Goal: Task Accomplishment & Management: Complete application form

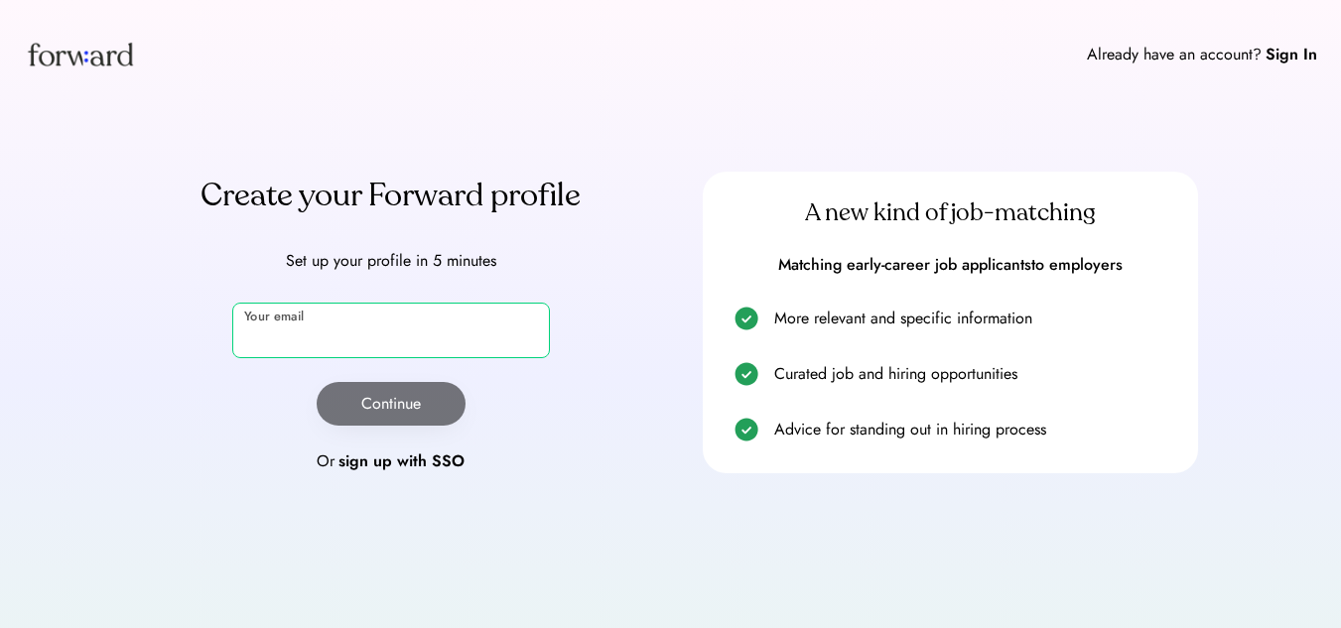
click at [490, 328] on input "email" at bounding box center [391, 331] width 318 height 56
type input "**********"
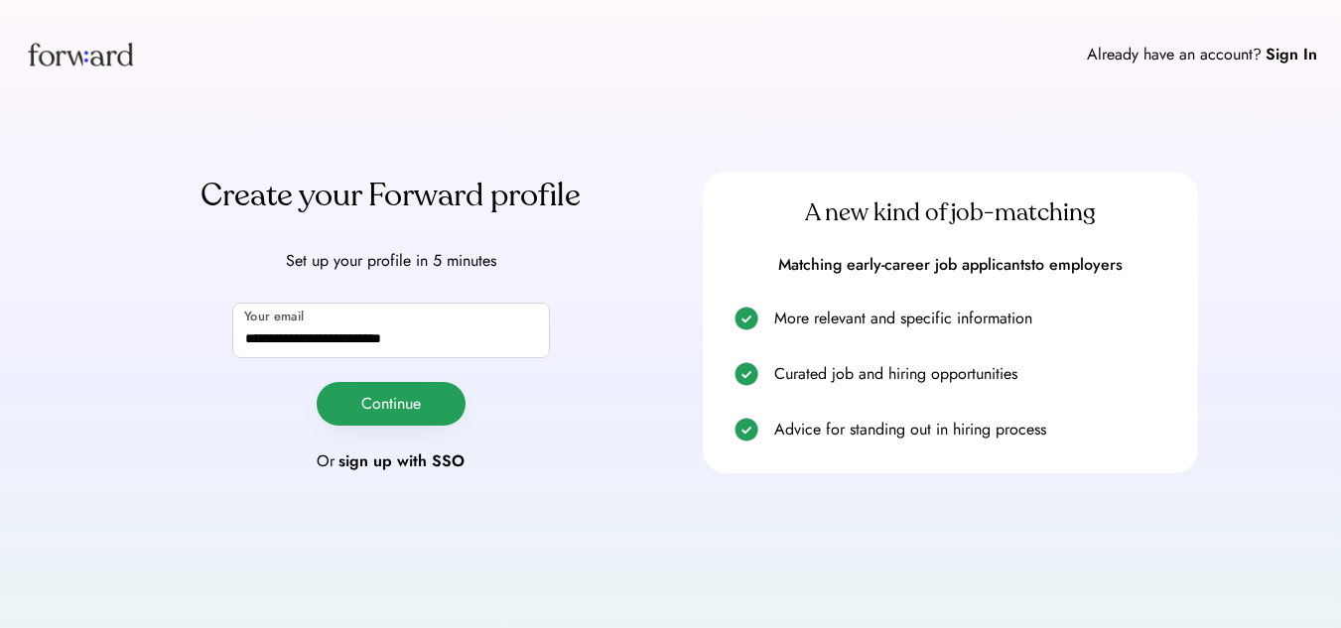
click at [438, 402] on button "Continue" at bounding box center [391, 404] width 149 height 44
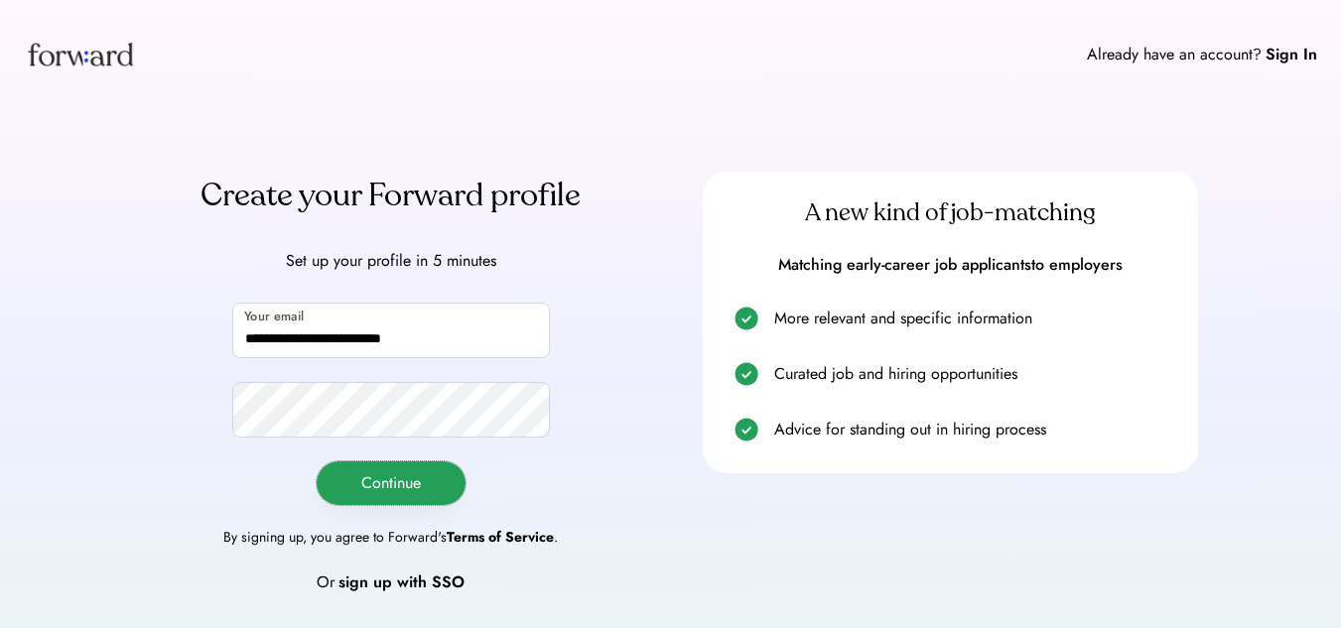
click at [403, 488] on button "Continue" at bounding box center [391, 484] width 149 height 44
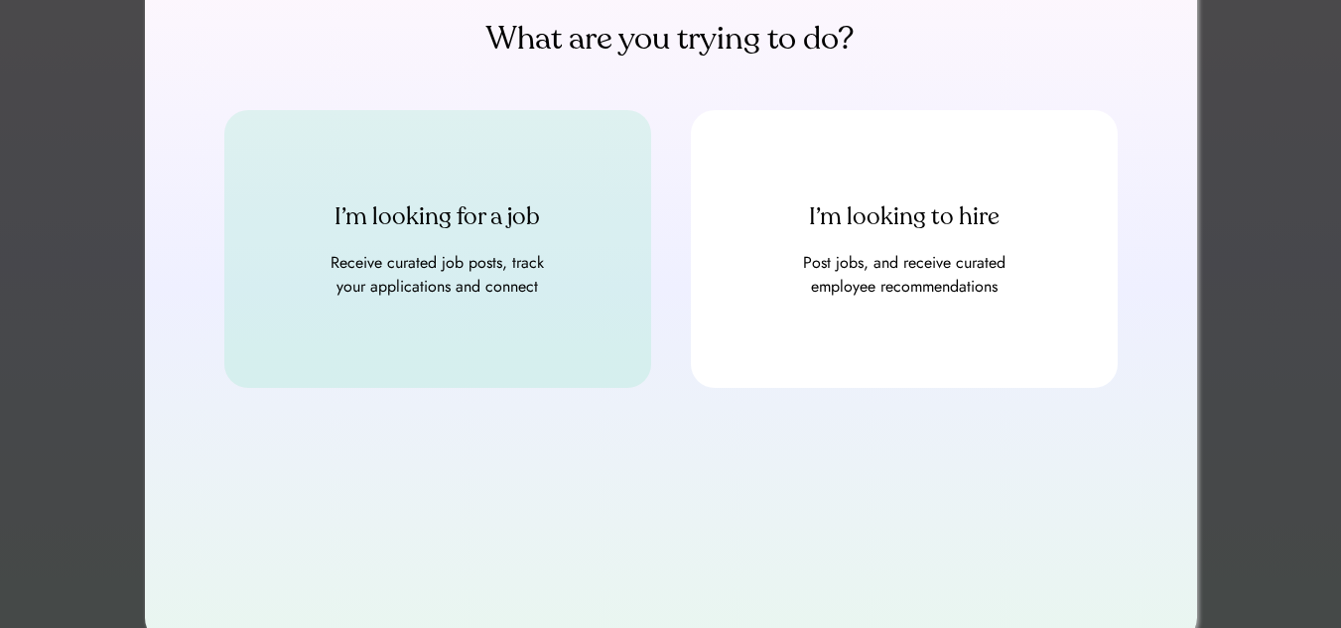
scroll to position [119, 0]
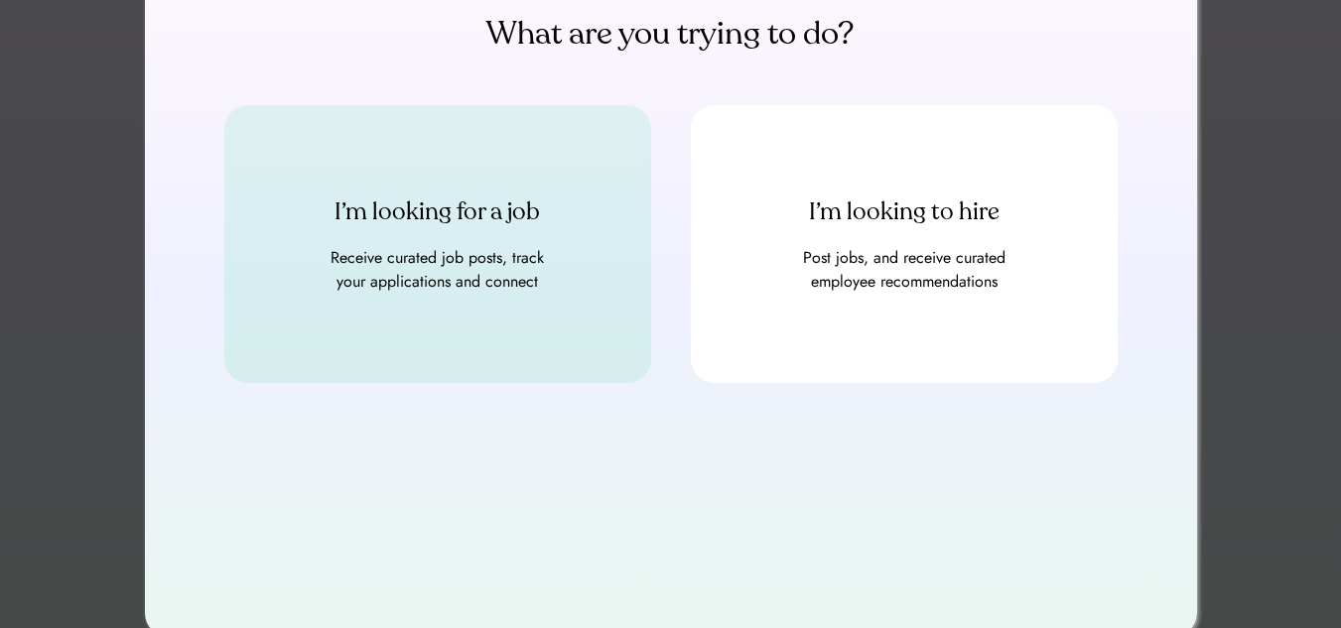
click at [432, 361] on div "I’m looking for a job Receive curated job posts, track your applications and co…" at bounding box center [437, 244] width 427 height 278
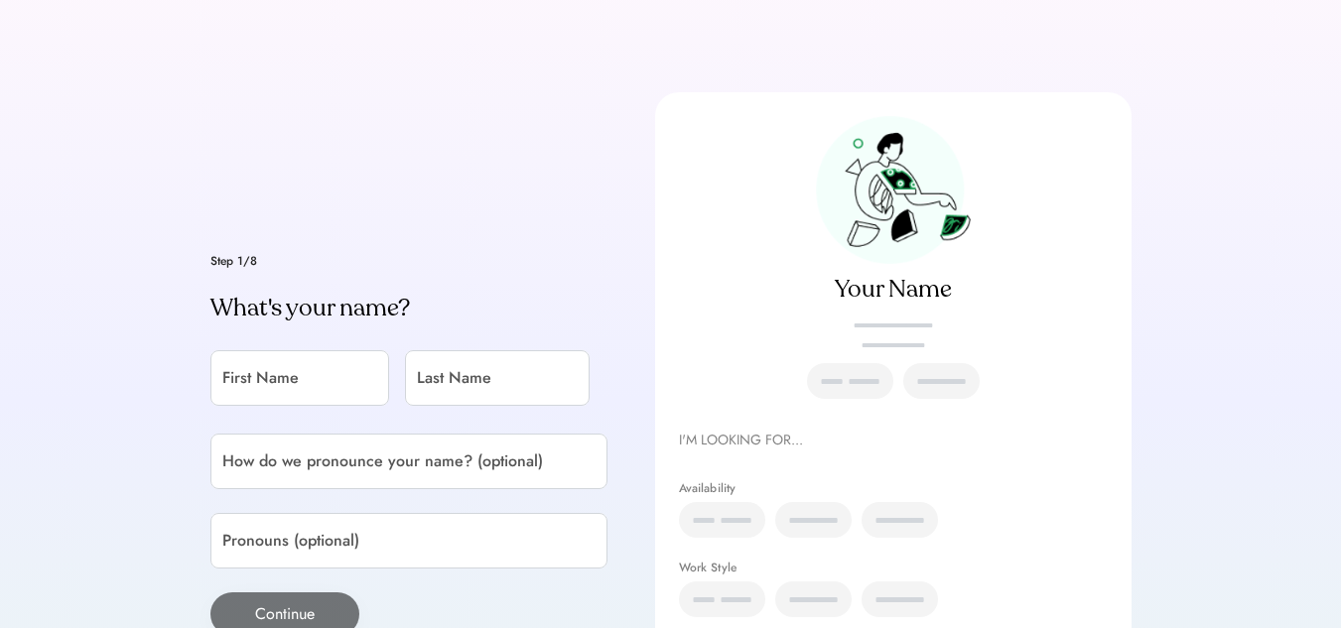
scroll to position [83, 0]
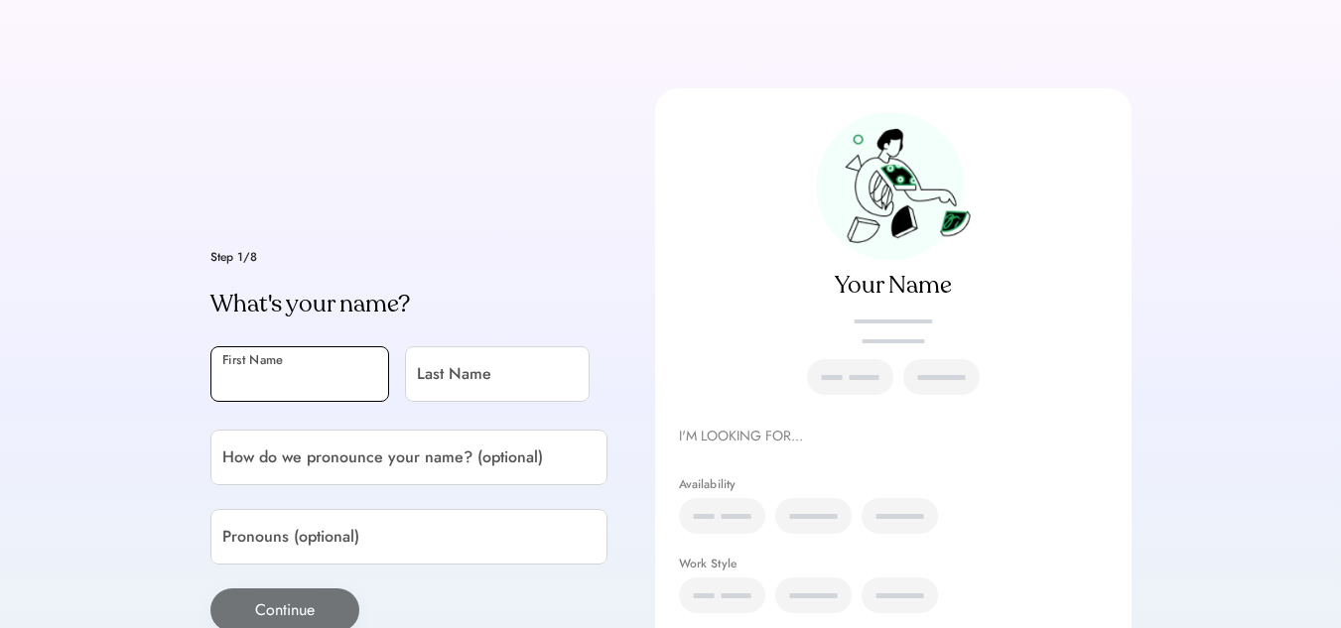
click at [378, 365] on input "input" at bounding box center [299, 375] width 179 height 56
type input "*********"
type input "**********"
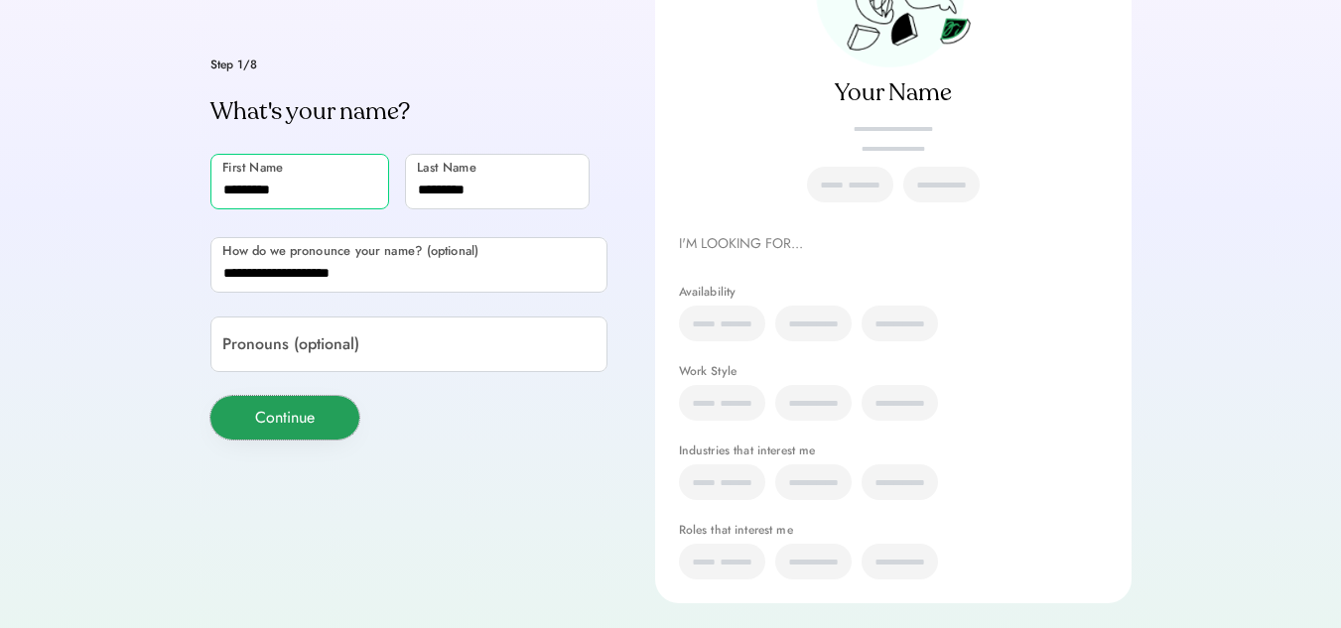
click at [285, 429] on button "Continue" at bounding box center [284, 418] width 149 height 44
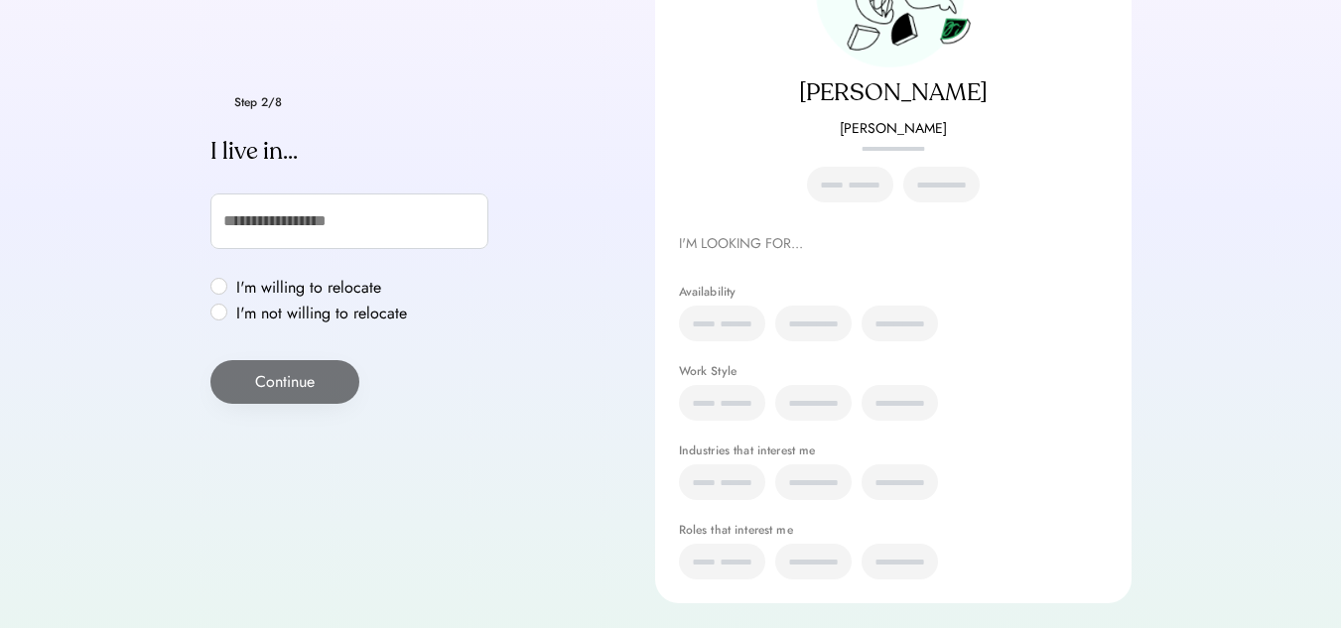
scroll to position [313, 0]
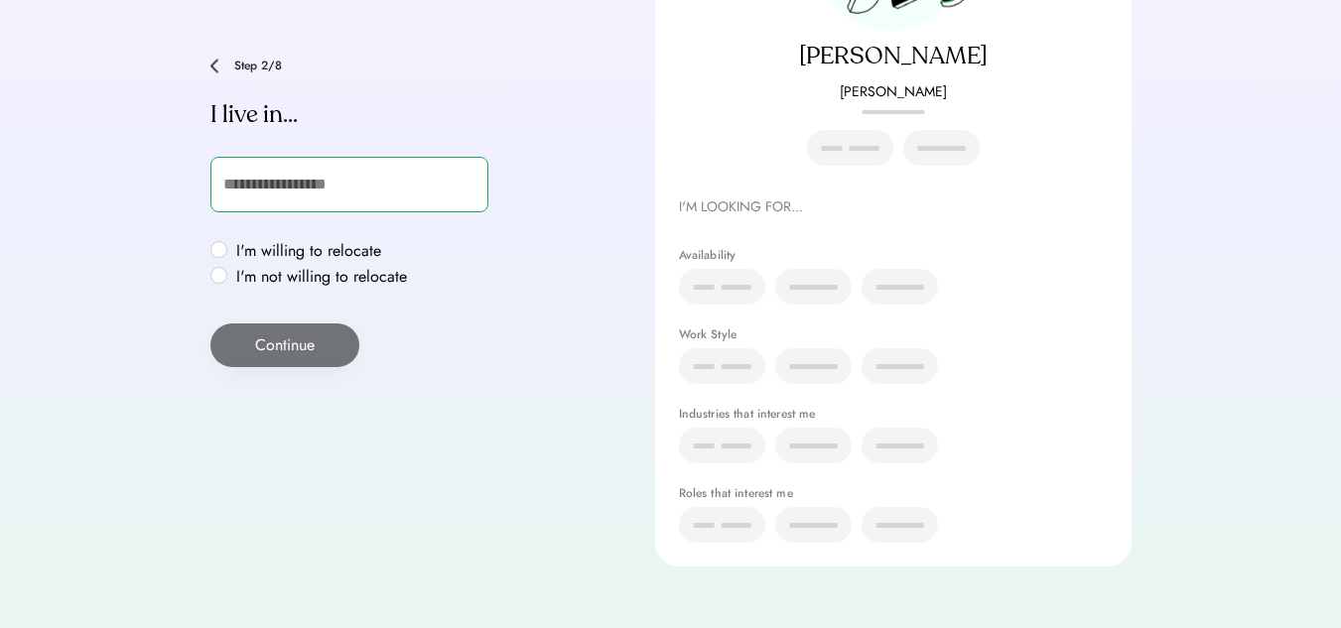
click at [313, 205] on input "text" at bounding box center [349, 185] width 278 height 56
type input "*******"
type input "**********"
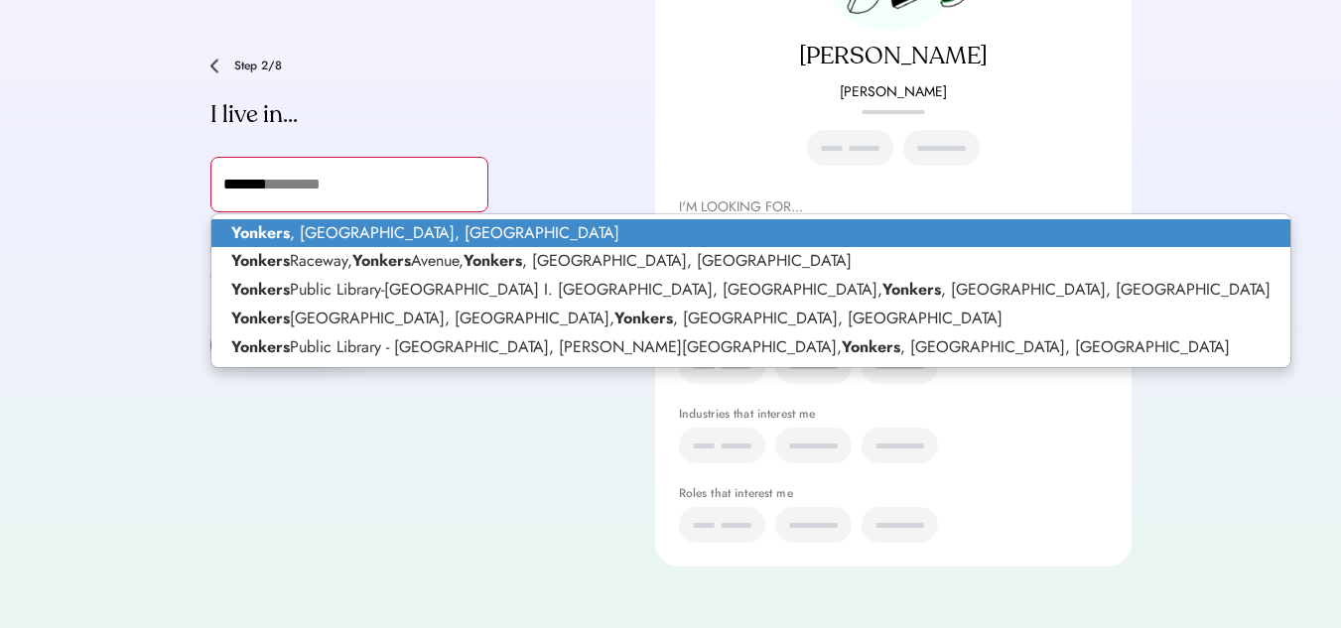
click at [341, 228] on p "[GEOGRAPHIC_DATA] , [GEOGRAPHIC_DATA], [GEOGRAPHIC_DATA]" at bounding box center [750, 233] width 1079 height 29
type input "**********"
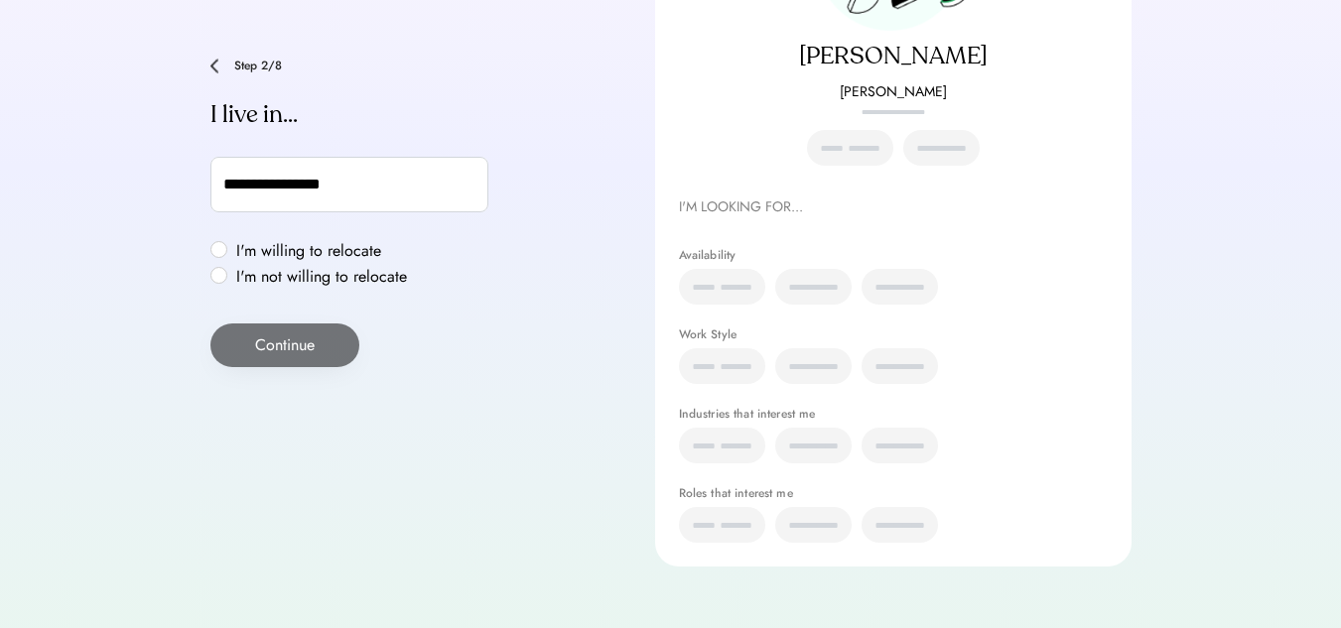
click at [283, 277] on label "I'm not willing to relocate" at bounding box center [321, 277] width 183 height 16
click at [288, 334] on button "Continue" at bounding box center [284, 346] width 149 height 44
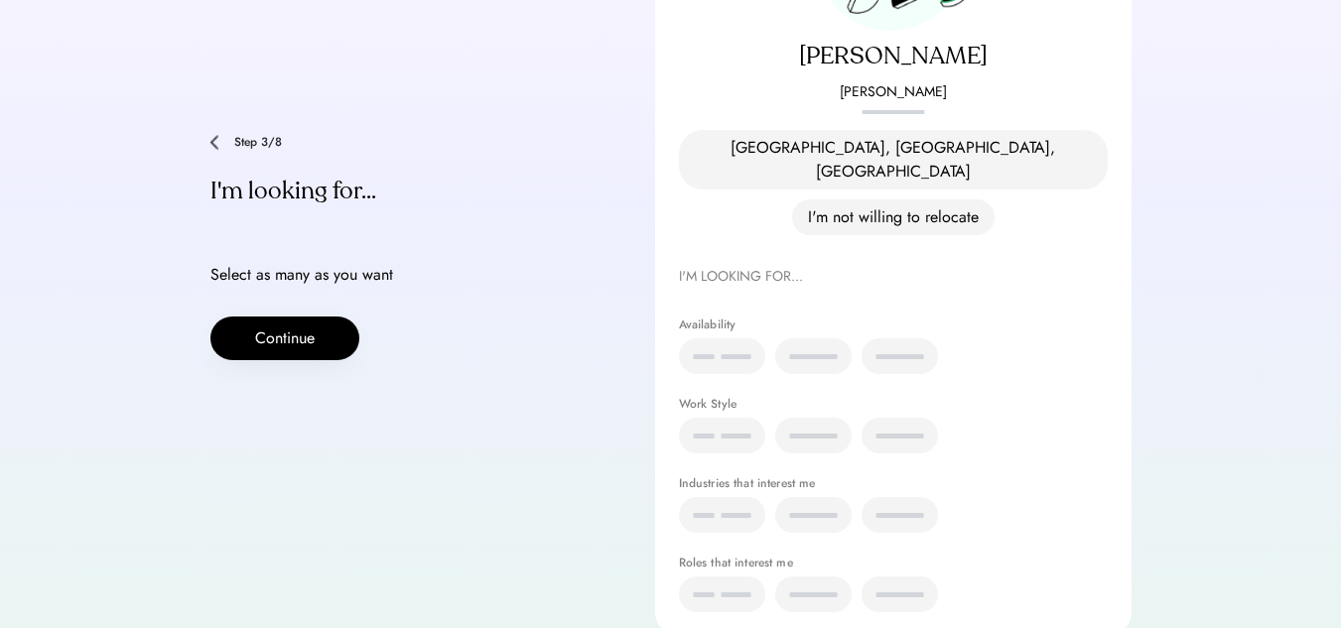
scroll to position [293, 0]
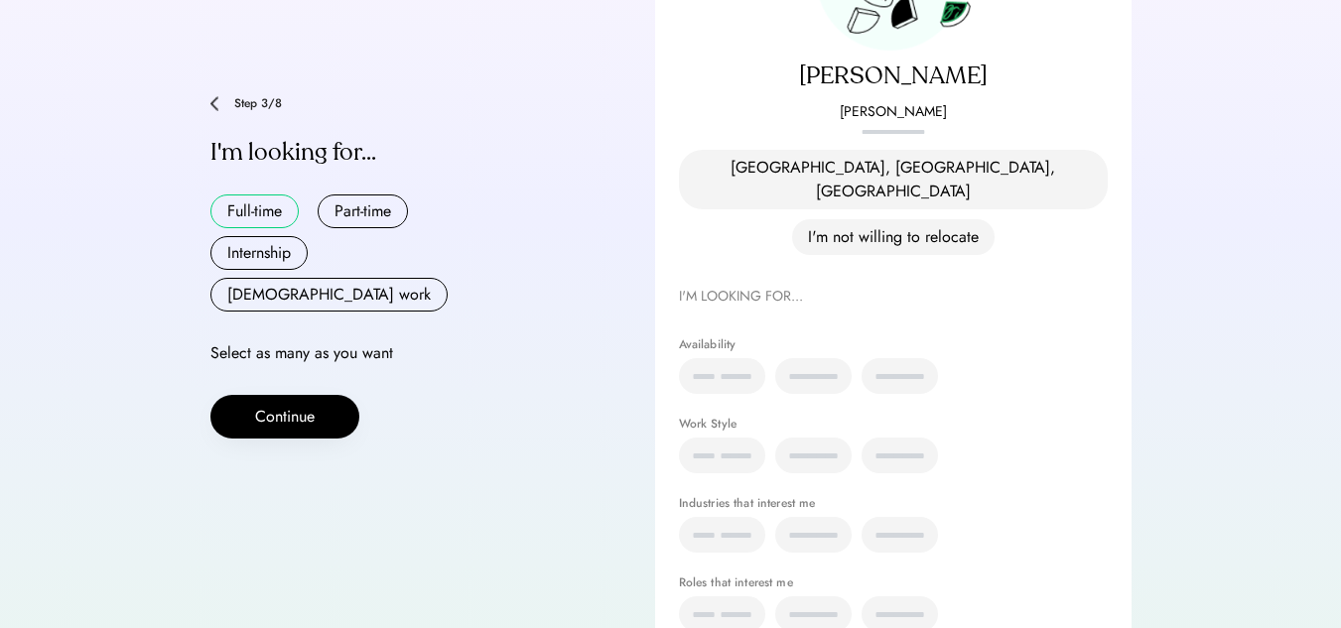
click at [260, 212] on button "Full-time" at bounding box center [254, 212] width 88 height 34
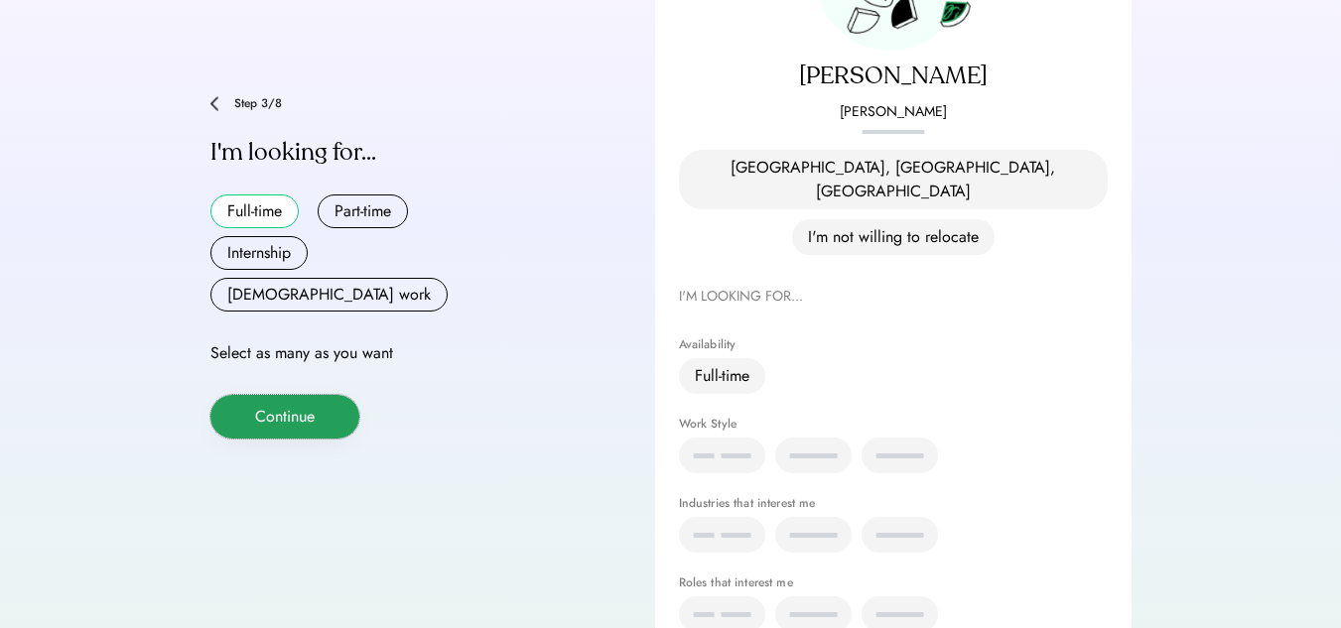
click at [328, 395] on button "Continue" at bounding box center [284, 417] width 149 height 44
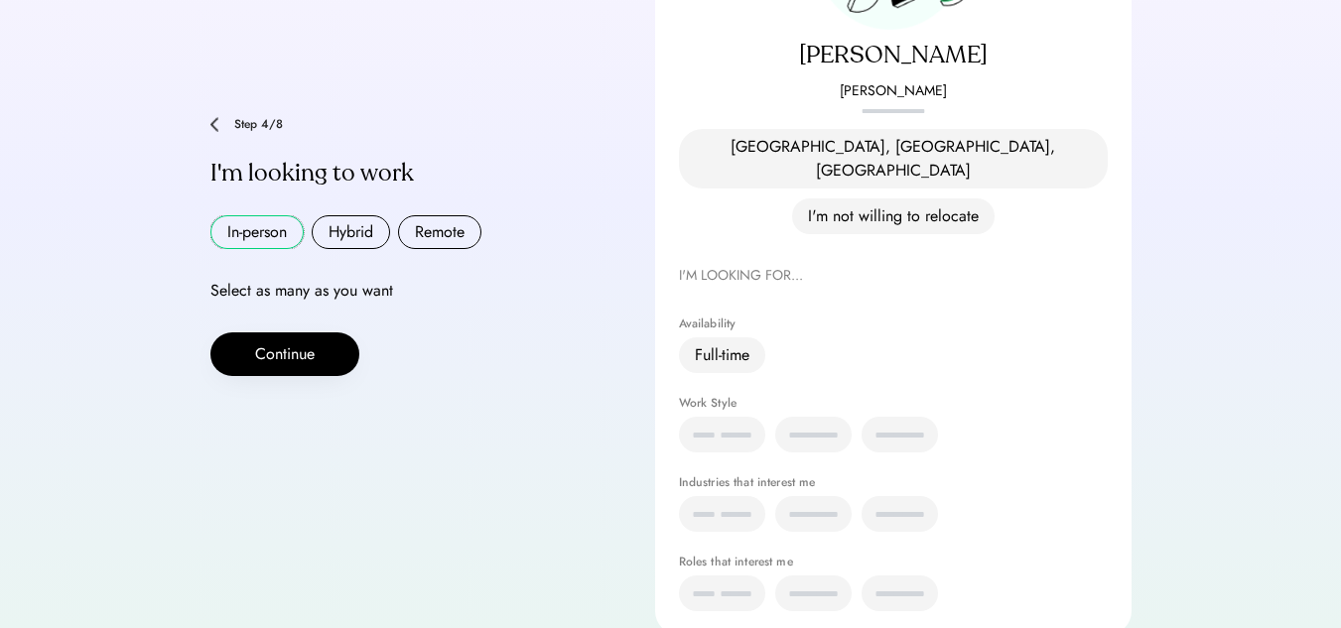
click at [263, 215] on button "In-person" at bounding box center [256, 232] width 93 height 34
click at [325, 215] on button "Hybrid" at bounding box center [351, 232] width 78 height 34
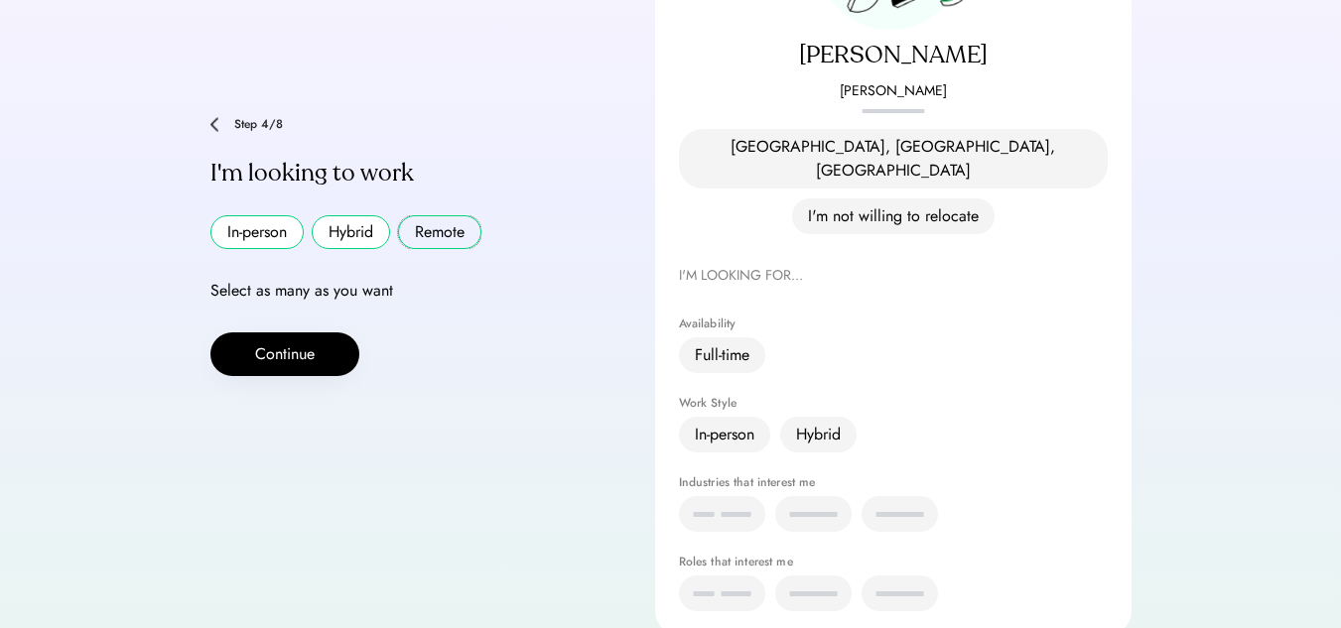
click at [463, 215] on button "Remote" at bounding box center [439, 232] width 83 height 34
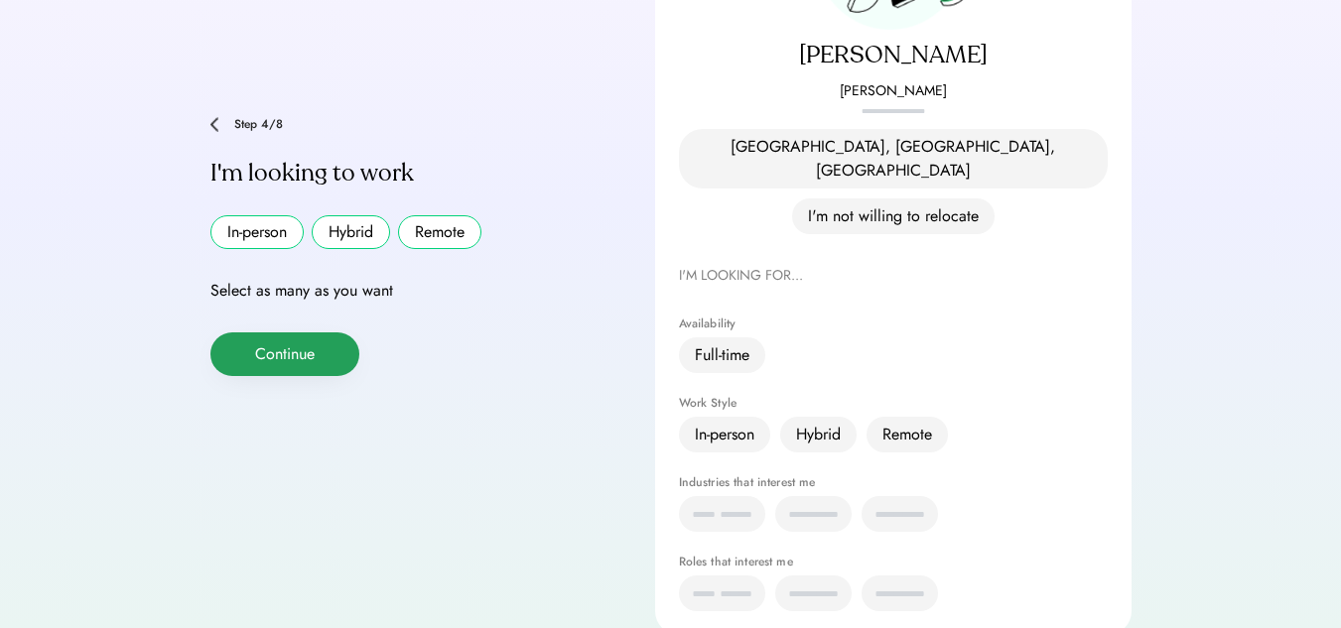
click at [327, 333] on button "Continue" at bounding box center [284, 355] width 149 height 44
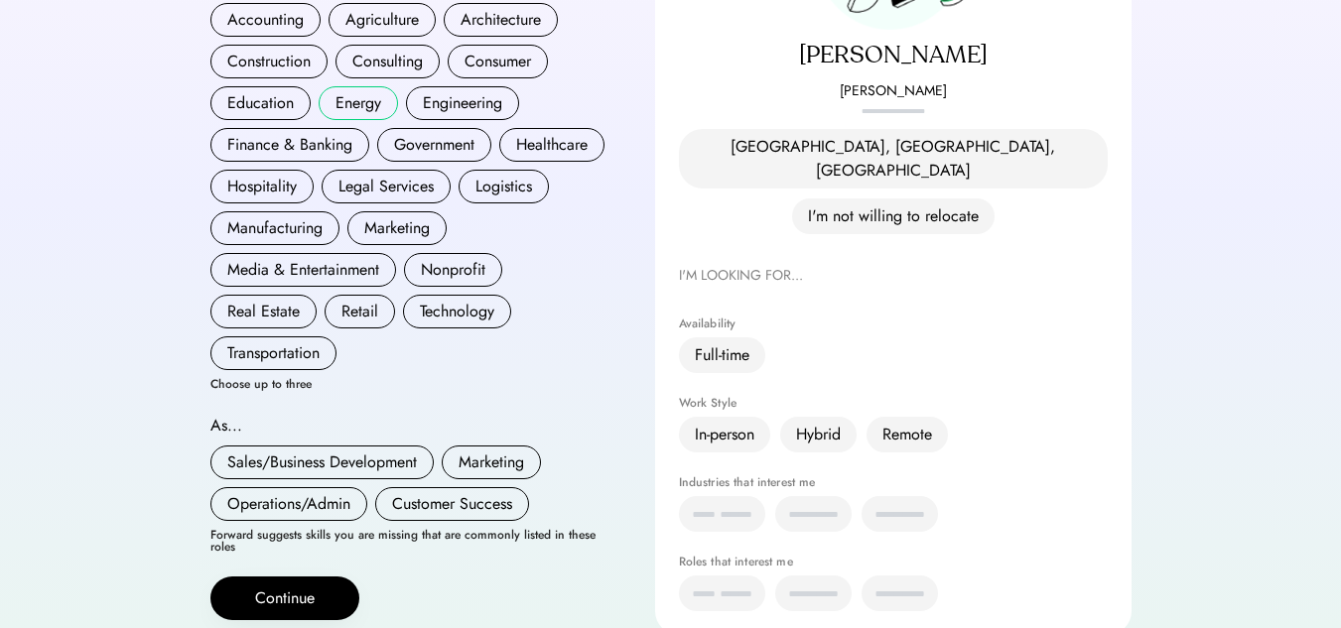
scroll to position [107, 0]
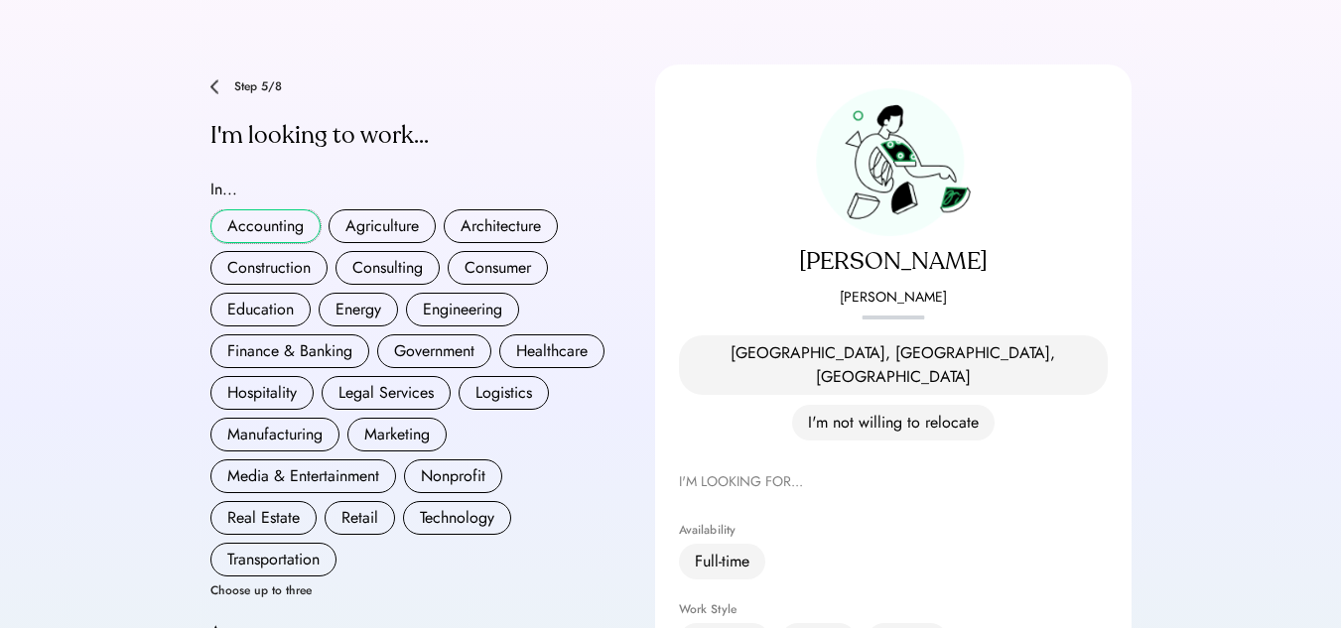
click at [267, 222] on button "Accounting" at bounding box center [265, 226] width 110 height 34
click at [351, 251] on button "Consulting" at bounding box center [388, 268] width 104 height 34
click at [239, 335] on button "Finance & Banking" at bounding box center [289, 352] width 159 height 34
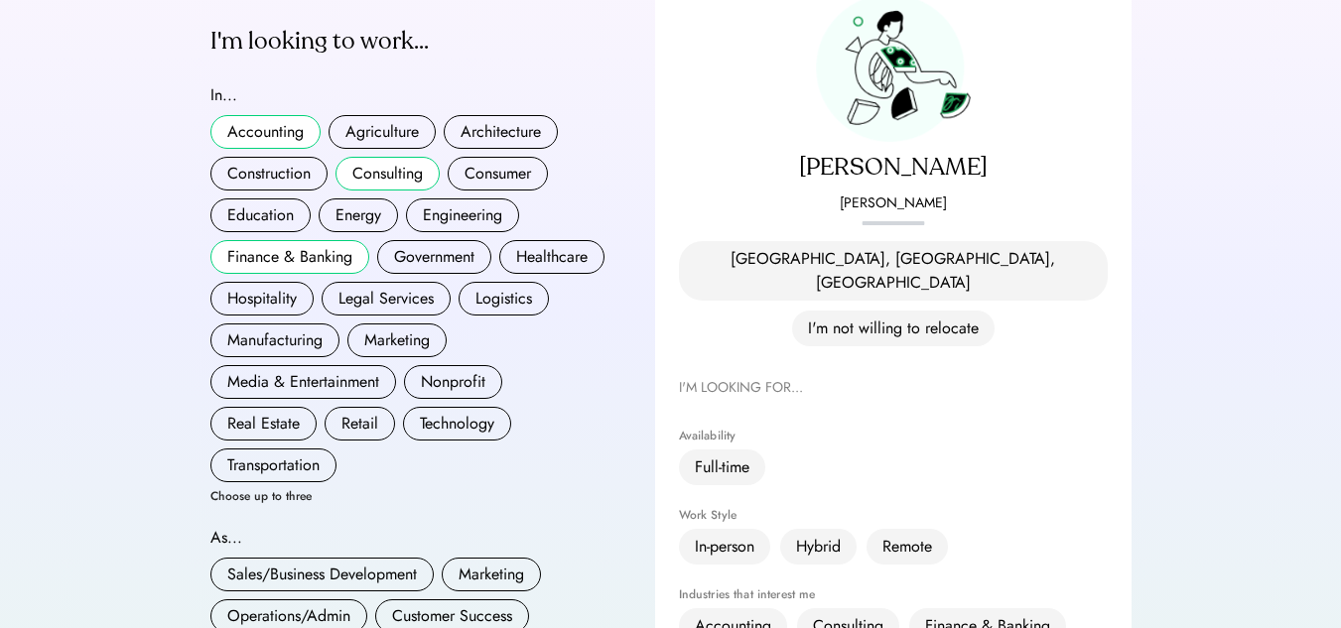
scroll to position [203, 0]
click at [256, 292] on button "Hospitality" at bounding box center [261, 298] width 103 height 34
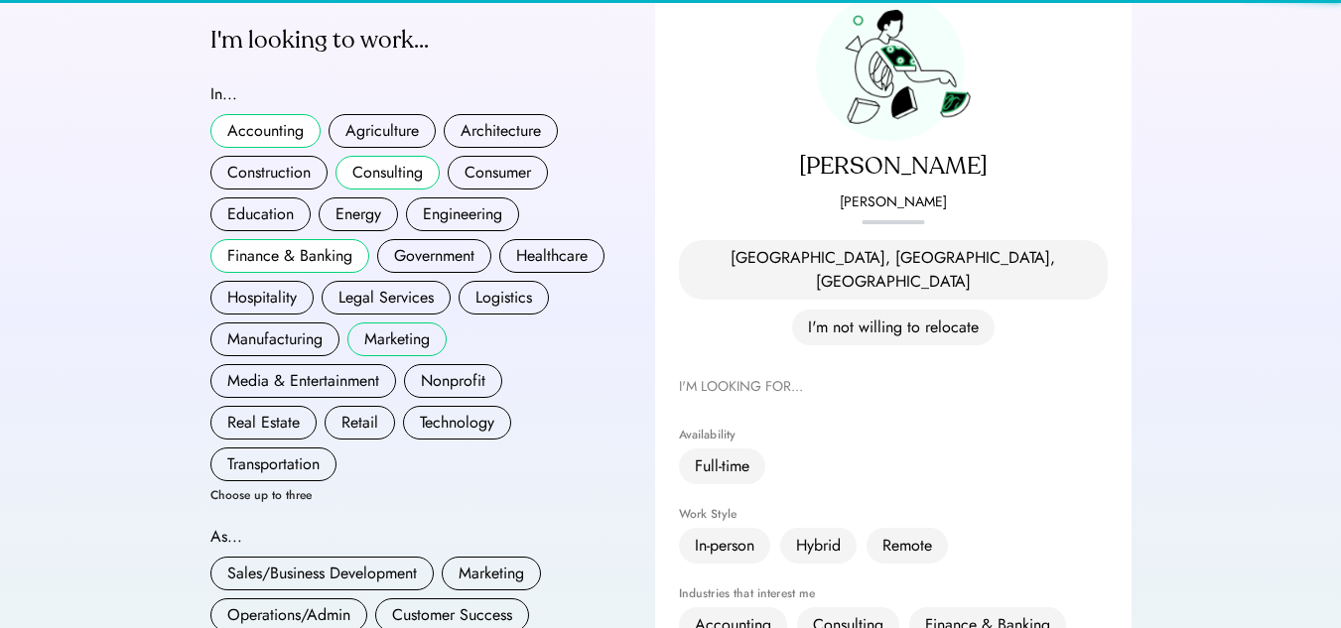
click at [371, 323] on button "Marketing" at bounding box center [397, 340] width 99 height 34
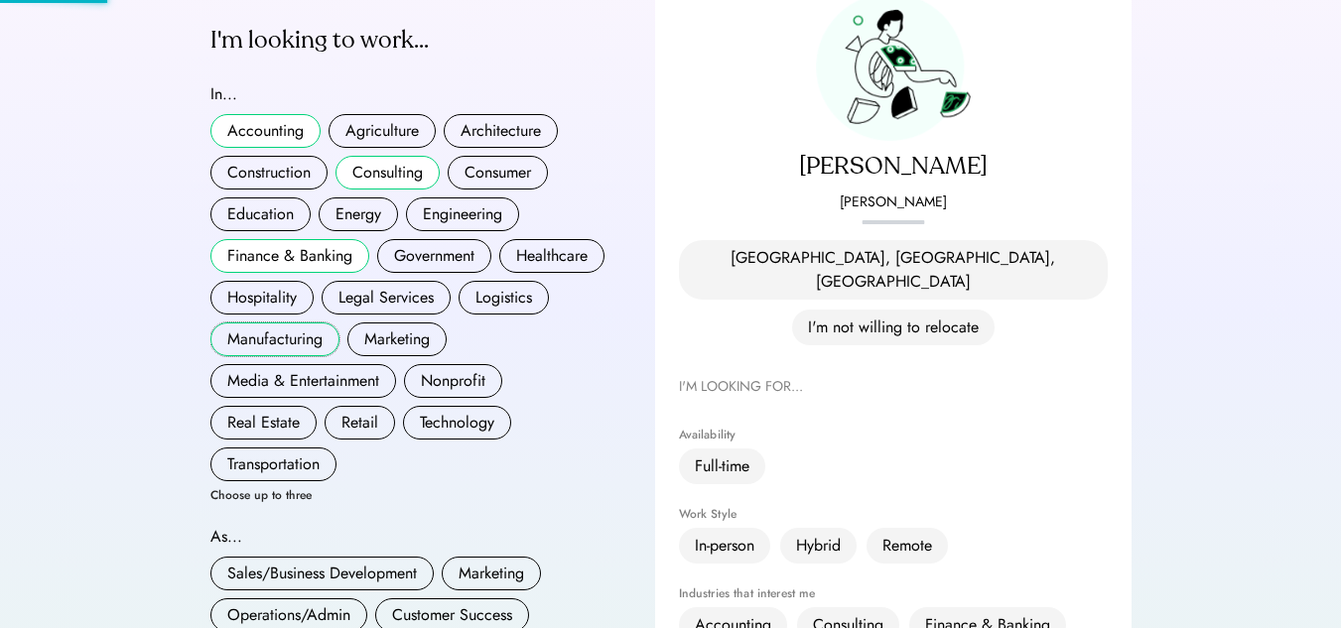
click at [307, 324] on button "Manufacturing" at bounding box center [274, 340] width 129 height 34
click at [395, 328] on button "Marketing" at bounding box center [397, 340] width 99 height 34
click at [387, 342] on div "Accounting Agriculture Architecture Construction Consulting Consumer Education …" at bounding box center [408, 297] width 397 height 367
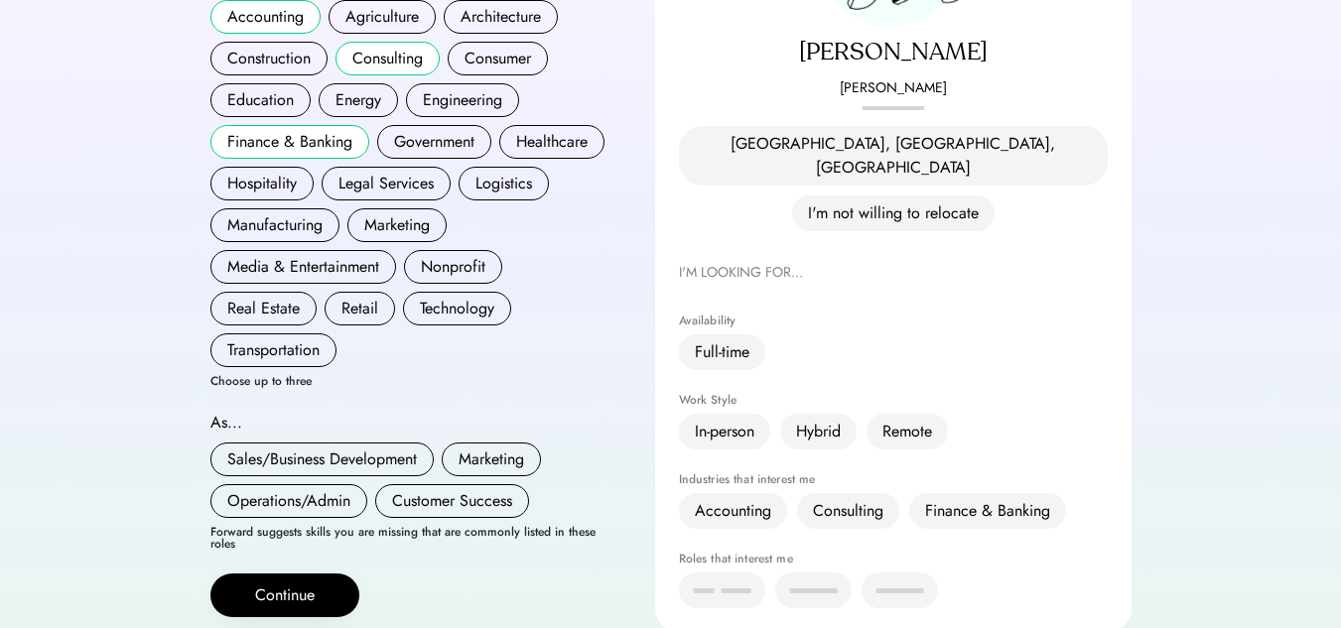
scroll to position [318, 0]
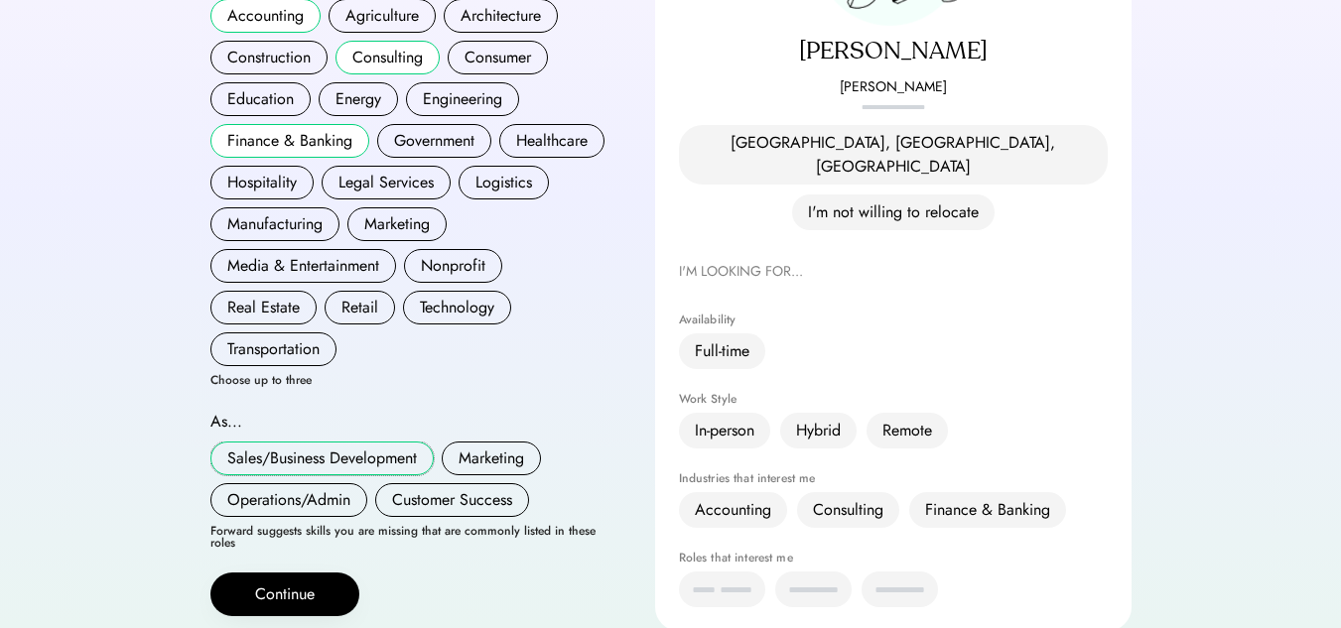
click at [318, 442] on button "Sales/Business Development" at bounding box center [321, 459] width 223 height 34
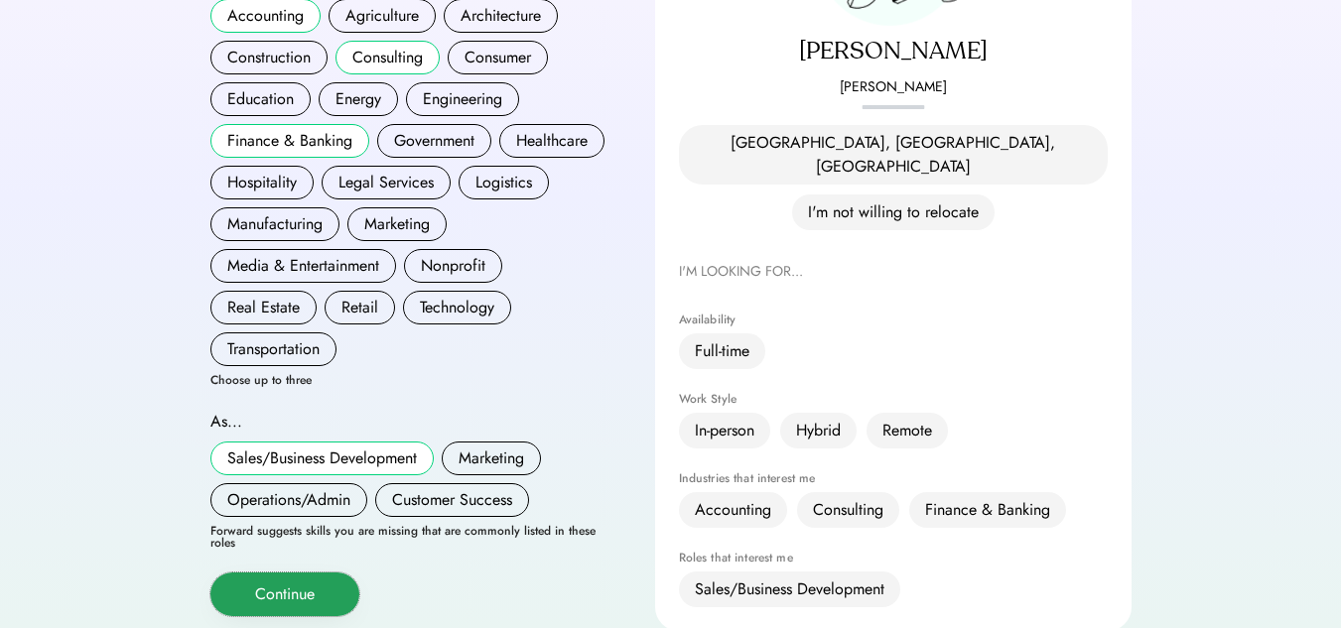
click at [238, 579] on button "Continue" at bounding box center [284, 595] width 149 height 44
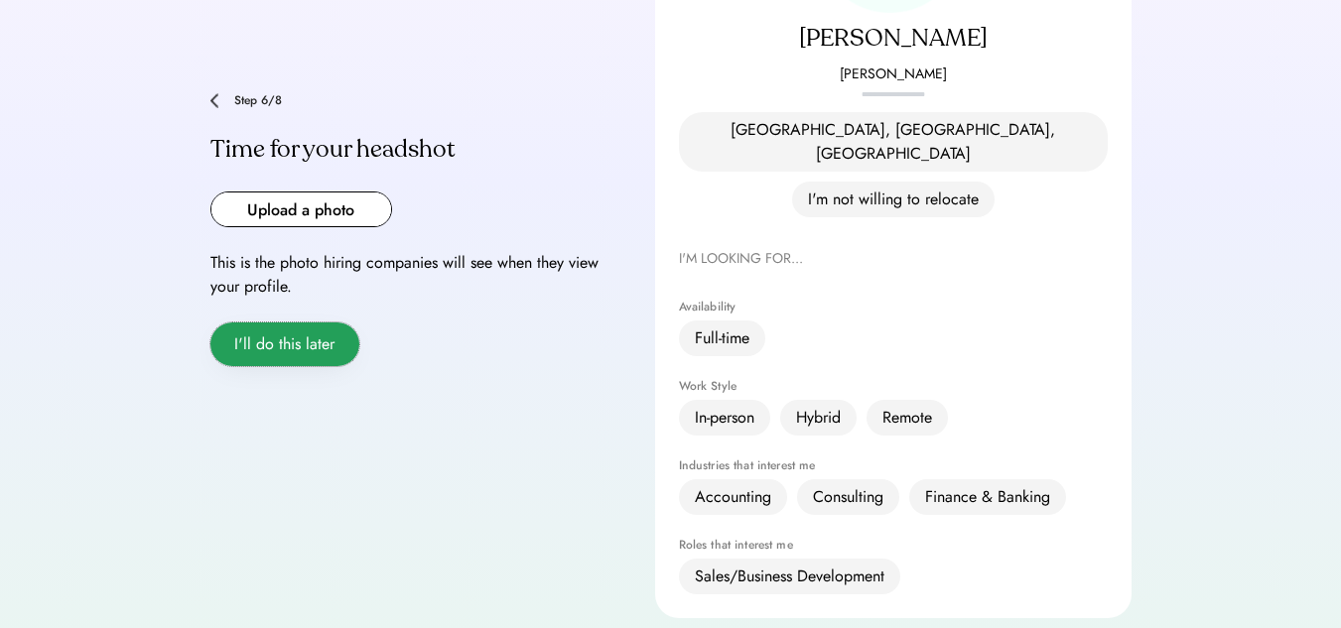
click at [348, 323] on button "I'll do this later" at bounding box center [284, 345] width 149 height 44
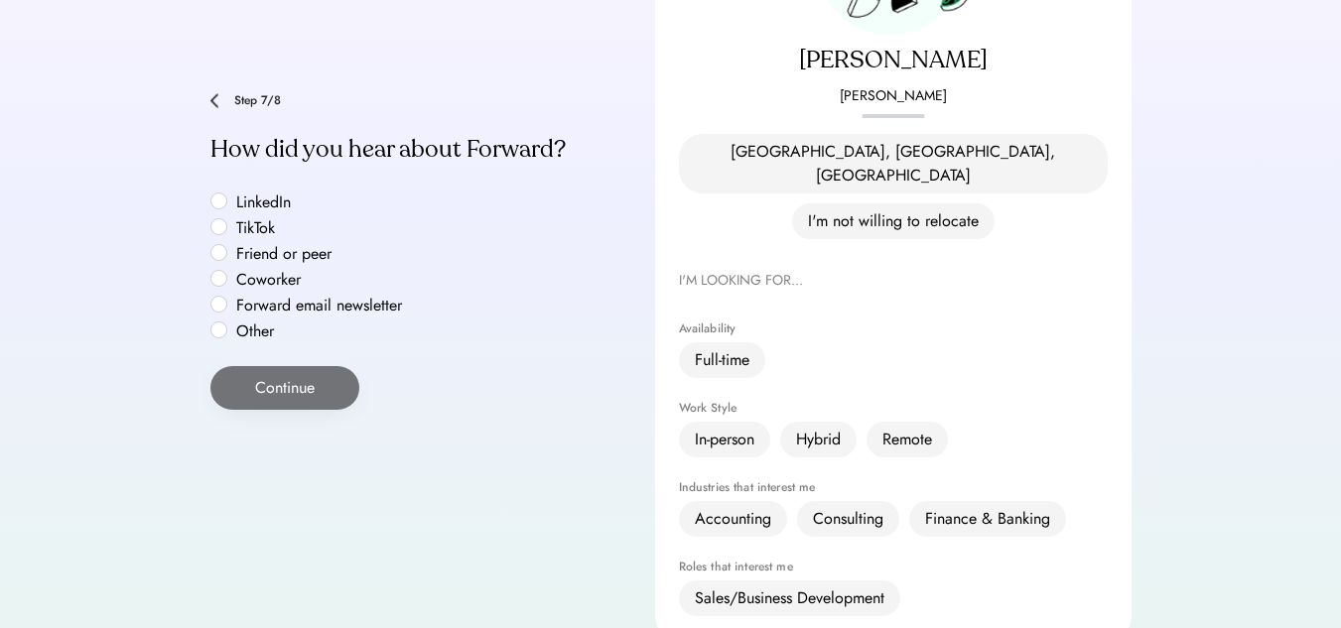
click at [252, 195] on label "LinkedIn" at bounding box center [319, 203] width 179 height 16
click at [275, 366] on button "Continue" at bounding box center [284, 388] width 149 height 44
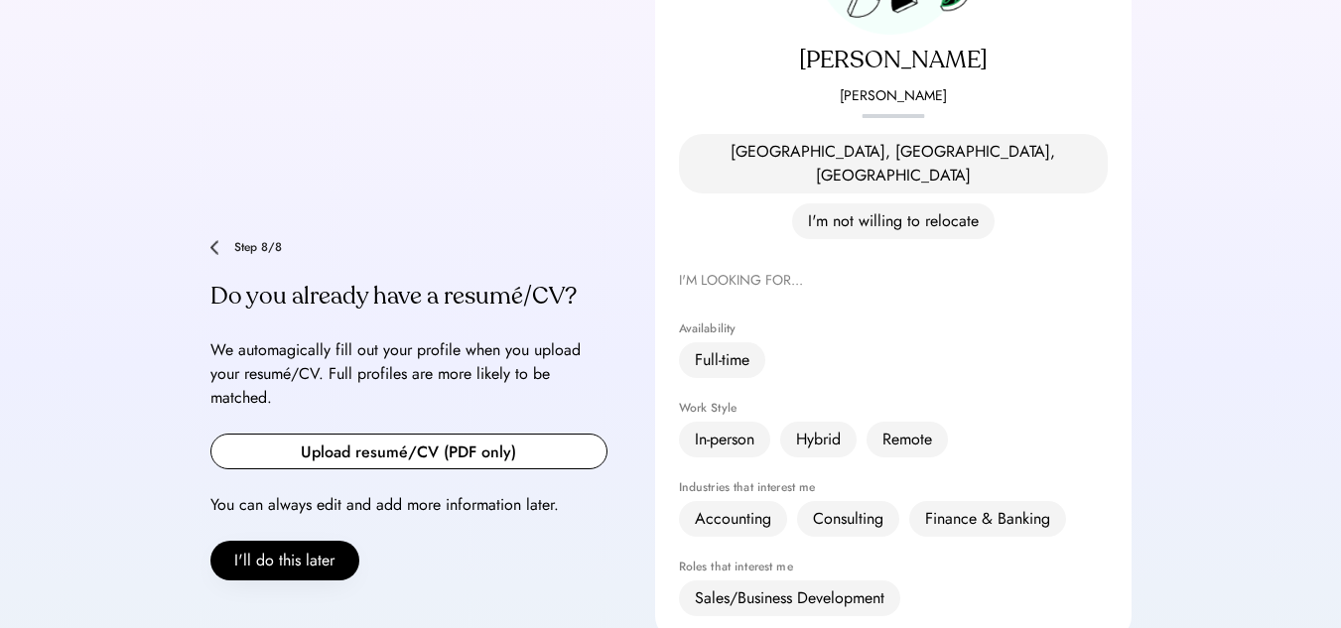
scroll to position [456, 0]
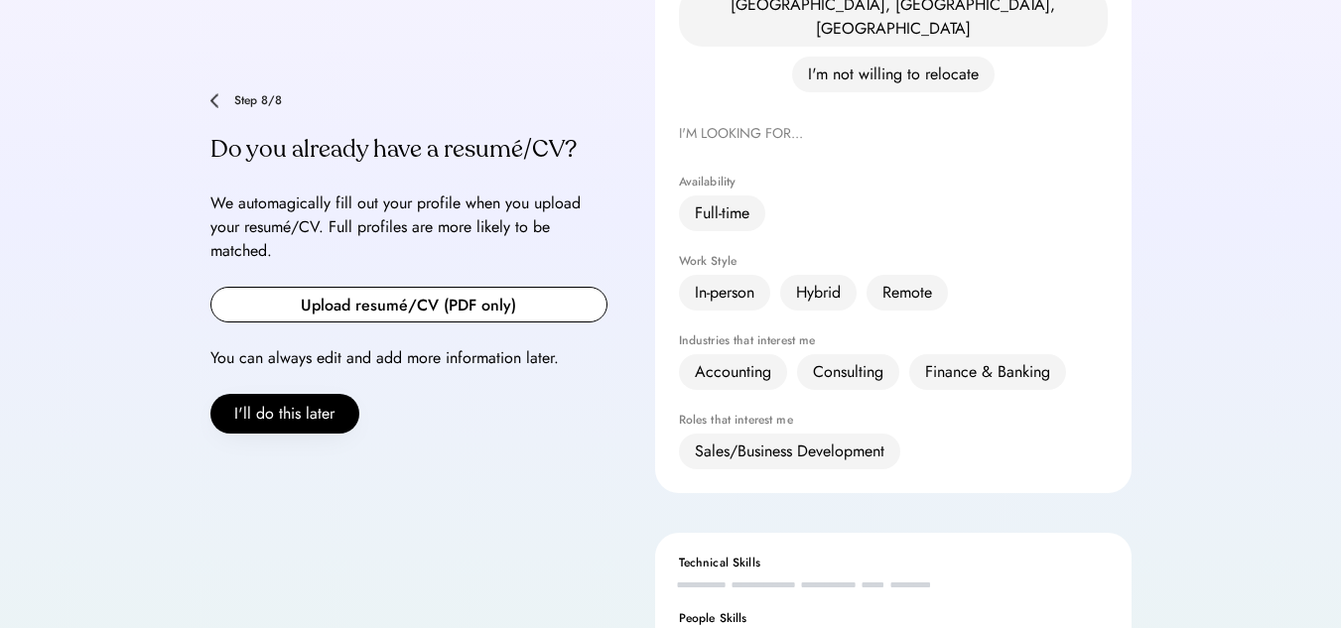
click at [352, 288] on input "file" at bounding box center [408, 305] width 395 height 34
type input "**********"
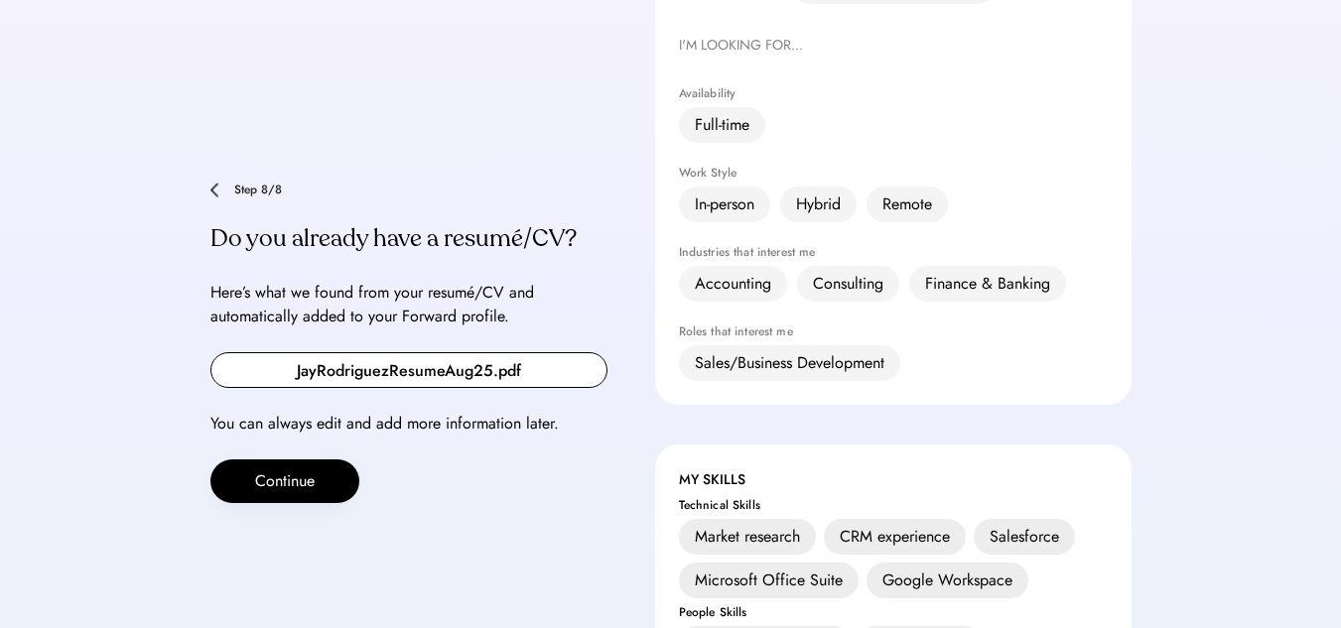
scroll to position [633, 0]
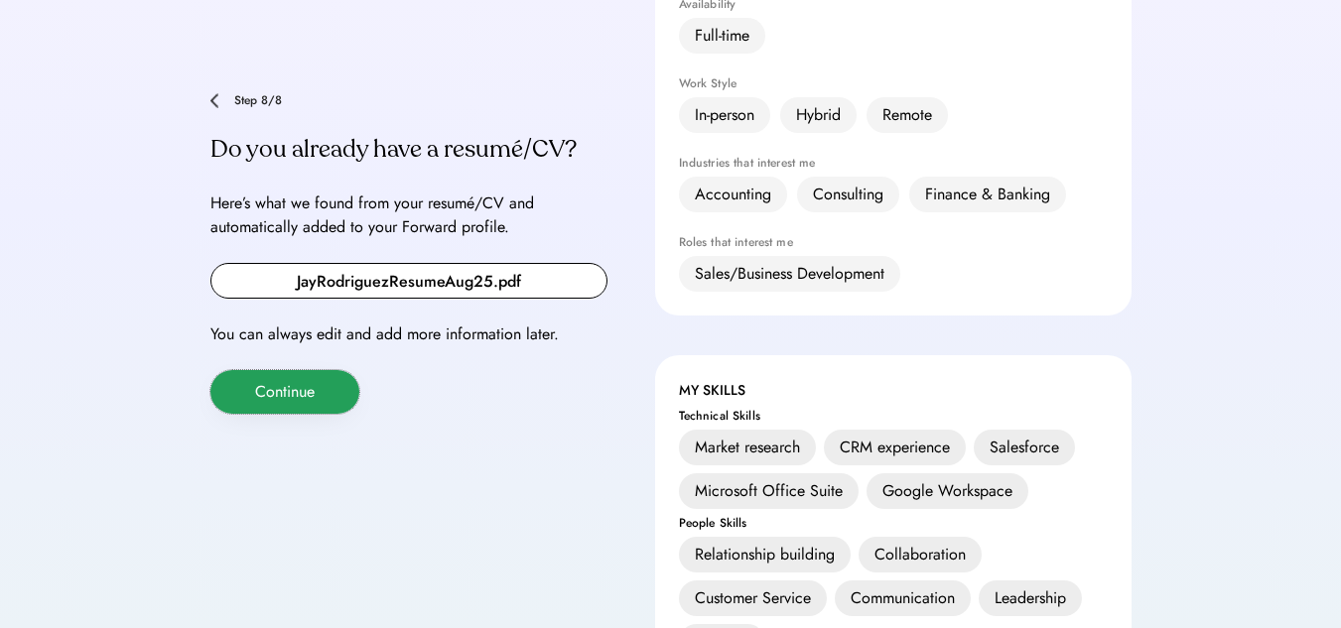
click at [324, 370] on button "Continue" at bounding box center [284, 392] width 149 height 44
